Goal: Task Accomplishment & Management: Use online tool/utility

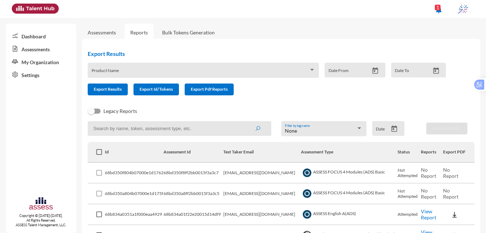
scroll to position [420, 0]
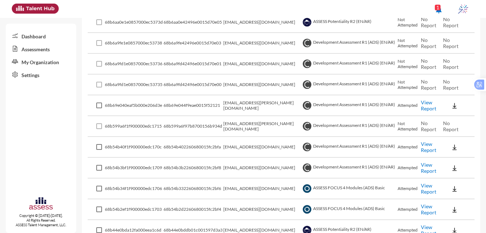
click at [426, 104] on link "View Report" at bounding box center [428, 105] width 15 height 12
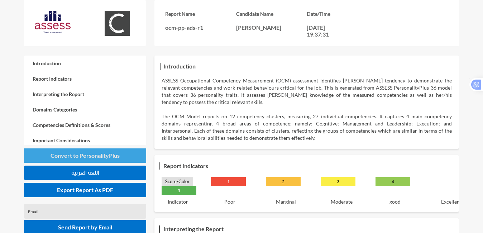
click at [109, 156] on span "Convert to PersonalityPlus" at bounding box center [84, 155] width 69 height 7
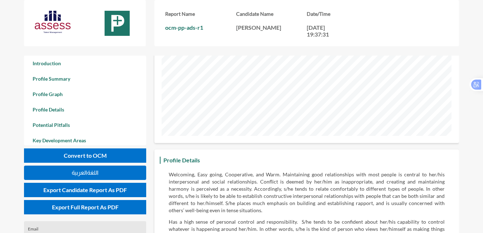
scroll to position [856, 0]
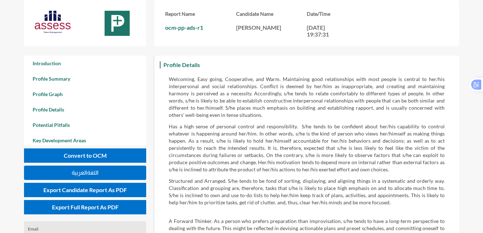
click at [346, 116] on p "Welcoming, Easy going, Cooperative, and Warm. Maintaining good relationships wi…" at bounding box center [306, 97] width 275 height 43
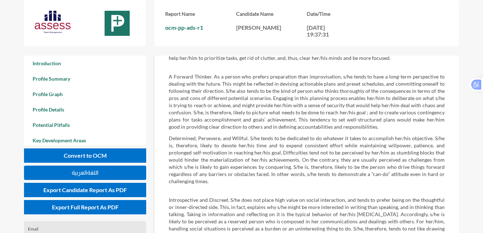
scroll to position [1014, 0]
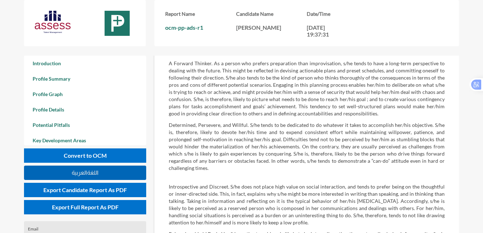
click at [82, 169] on button "اللغةالعربية" at bounding box center [85, 172] width 122 height 14
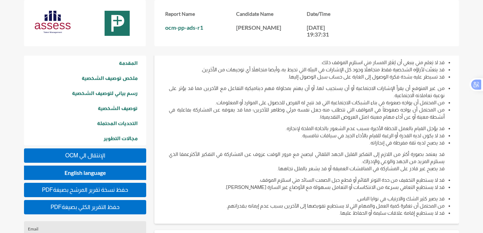
scroll to position [1360, 0]
